Goal: Task Accomplishment & Management: Complete application form

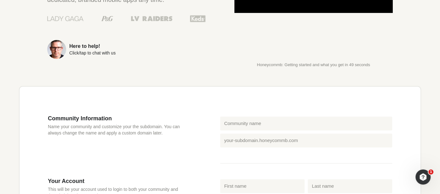
scroll to position [181, 0]
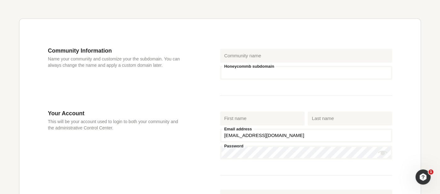
click at [254, 71] on input "Honeycommb subdomain" at bounding box center [306, 73] width 172 height 14
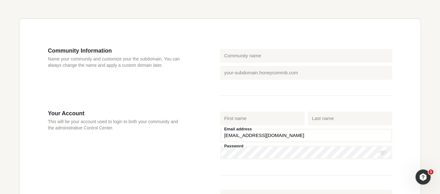
click at [207, 87] on div "Community Information Name your community and customize your the subdomain. You…" at bounding box center [134, 78] width 172 height 63
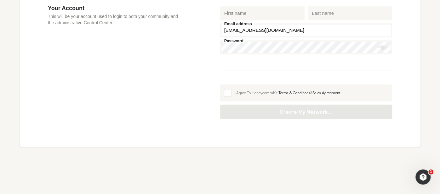
scroll to position [140, 0]
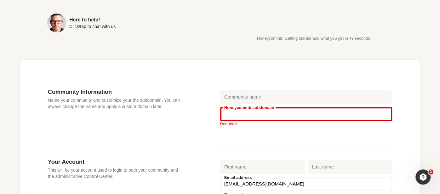
click at [261, 112] on input "Honeycommb subdomain" at bounding box center [306, 114] width 172 height 14
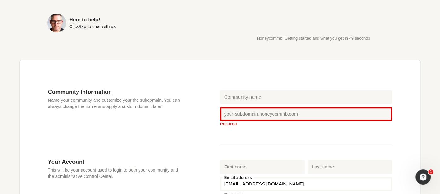
click at [200, 122] on div "Community Information Name your community and customize your the subdomain. You…" at bounding box center [134, 124] width 172 height 70
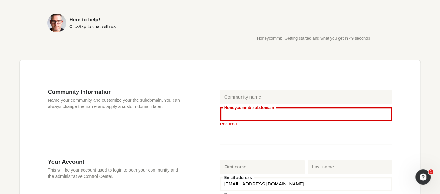
click at [246, 114] on input "Honeycommb subdomain" at bounding box center [306, 114] width 172 height 14
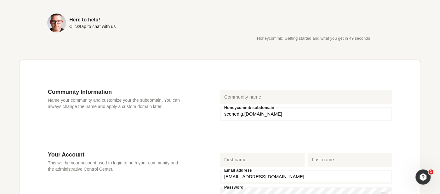
drag, startPoint x: 268, startPoint y: 117, endPoint x: 261, endPoint y: 116, distance: 6.7
click at [261, 116] on input "scenedig" at bounding box center [306, 114] width 172 height 14
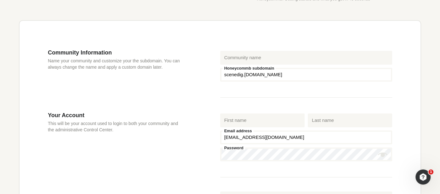
scroll to position [179, 0]
type input "scenedig"
click at [247, 70] on label "Honeycommb subdomain" at bounding box center [249, 68] width 53 height 4
click at [247, 70] on input "scenedig" at bounding box center [306, 74] width 172 height 14
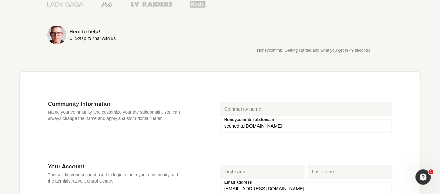
scroll to position [35, 0]
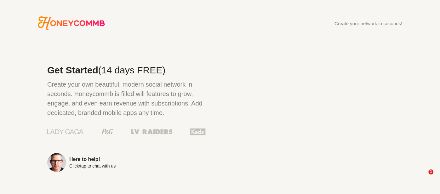
type input "[EMAIL_ADDRESS][DOMAIN_NAME]"
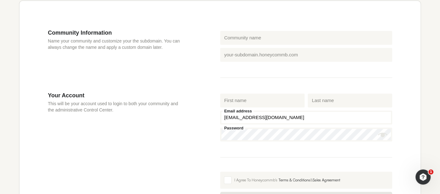
scroll to position [199, 0]
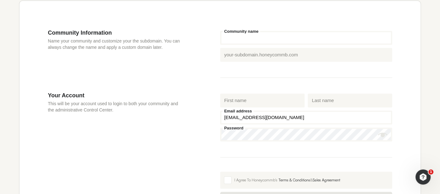
click at [257, 39] on input "Community name" at bounding box center [306, 38] width 172 height 14
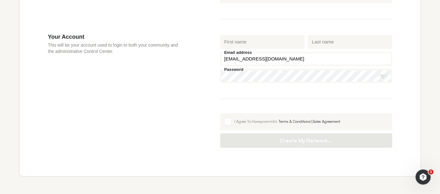
scroll to position [286, 0]
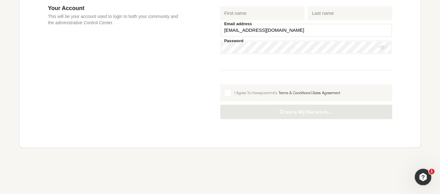
click at [418, 170] on div "Open Intercom Messenger" at bounding box center [422, 176] width 21 height 21
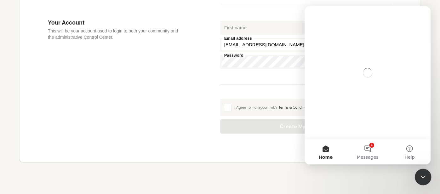
scroll to position [0, 0]
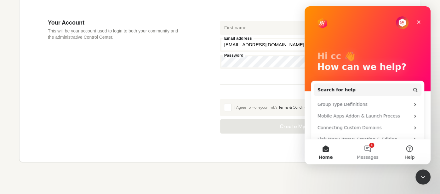
click at [413, 146] on button "Help" at bounding box center [410, 151] width 42 height 25
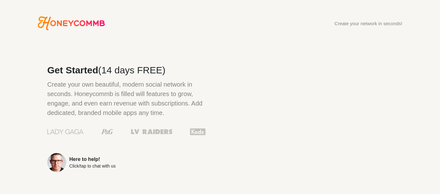
type input "[EMAIL_ADDRESS][DOMAIN_NAME]"
click at [69, 22] on icon "Honeycommb" at bounding box center [71, 23] width 67 height 14
type input "[EMAIL_ADDRESS][DOMAIN_NAME]"
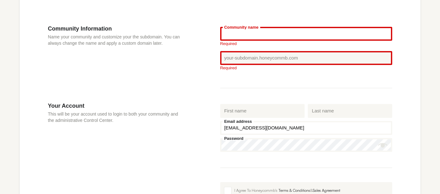
click at [253, 36] on input "Community name" at bounding box center [306, 34] width 172 height 14
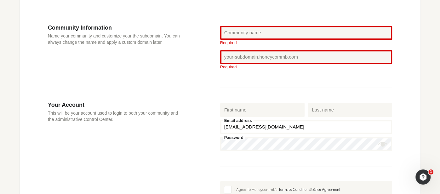
click at [256, 127] on input "[EMAIL_ADDRESS][DOMAIN_NAME]" at bounding box center [306, 127] width 172 height 14
